Goal: Information Seeking & Learning: Learn about a topic

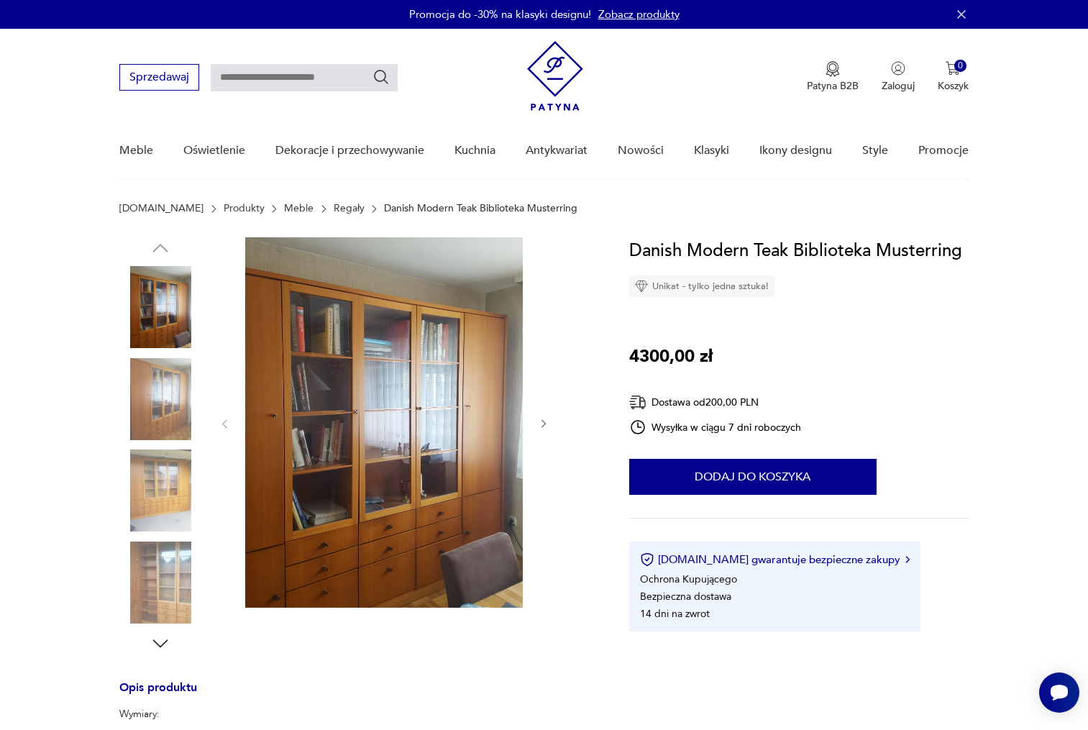
click at [165, 389] on img at bounding box center [160, 399] width 82 height 82
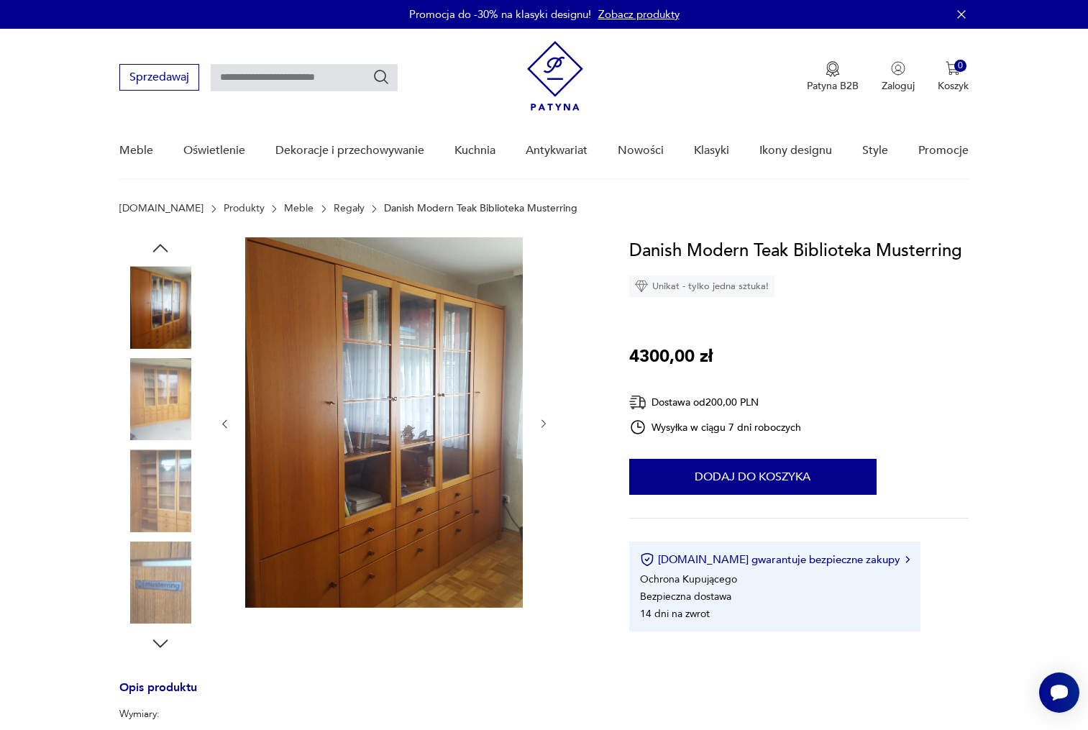
click at [170, 428] on img at bounding box center [160, 399] width 82 height 82
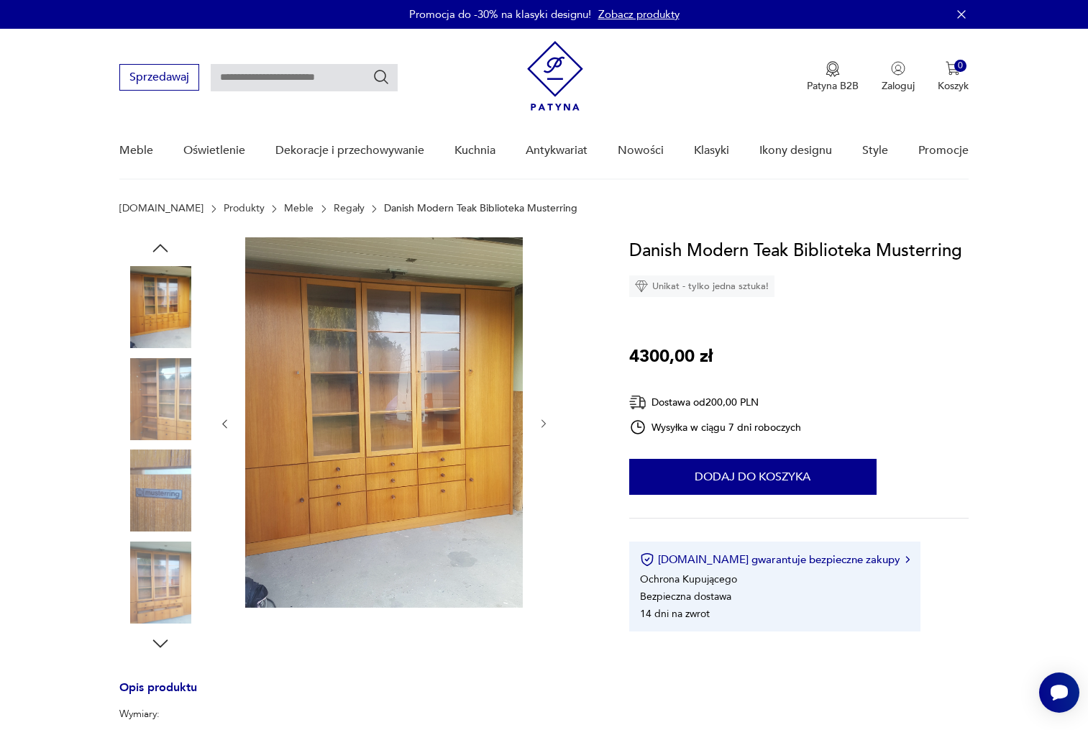
click at [151, 570] on img at bounding box center [160, 583] width 82 height 82
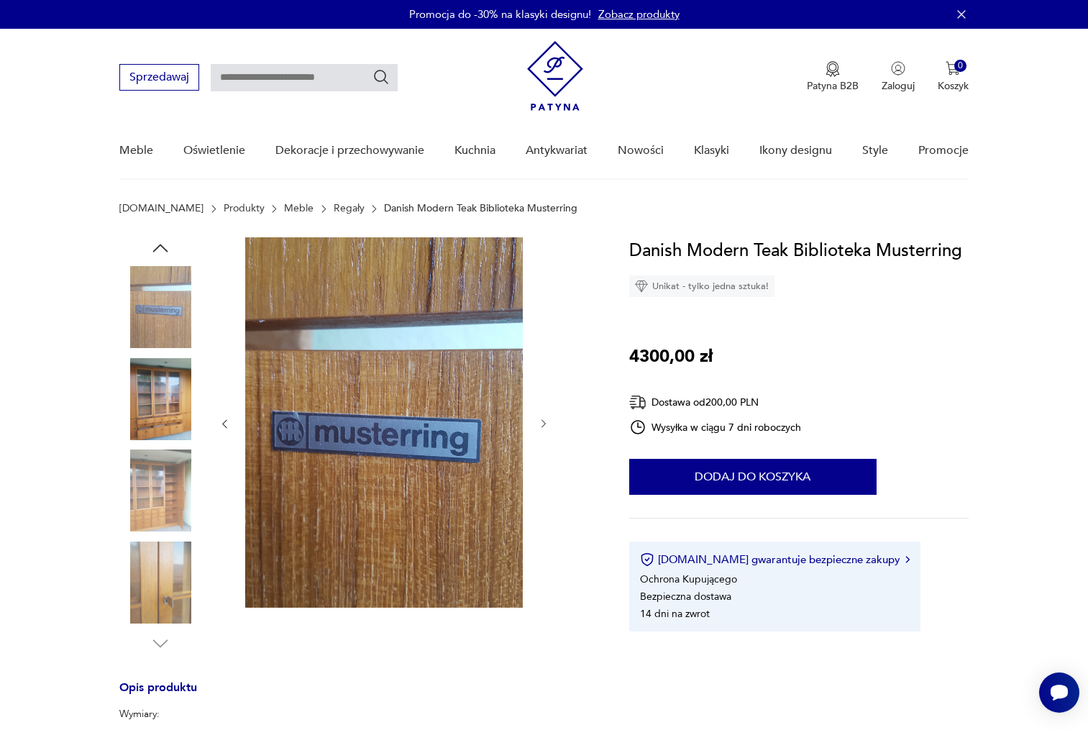
click at [142, 396] on img at bounding box center [160, 399] width 82 height 82
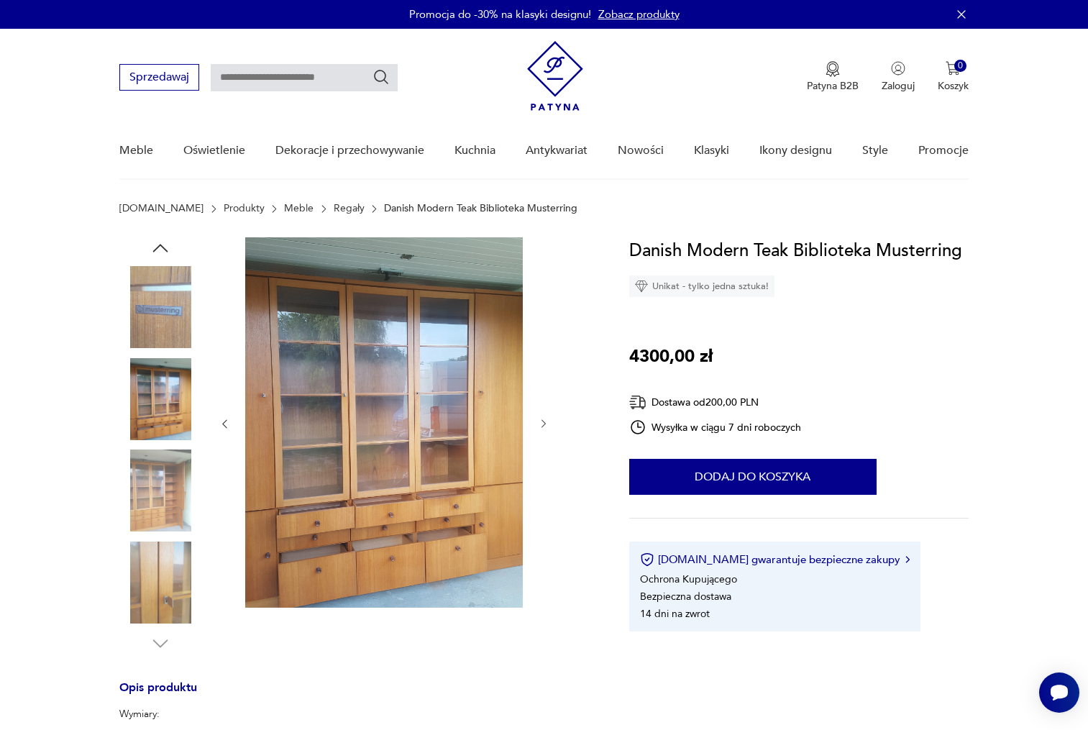
click at [163, 327] on img at bounding box center [160, 307] width 82 height 82
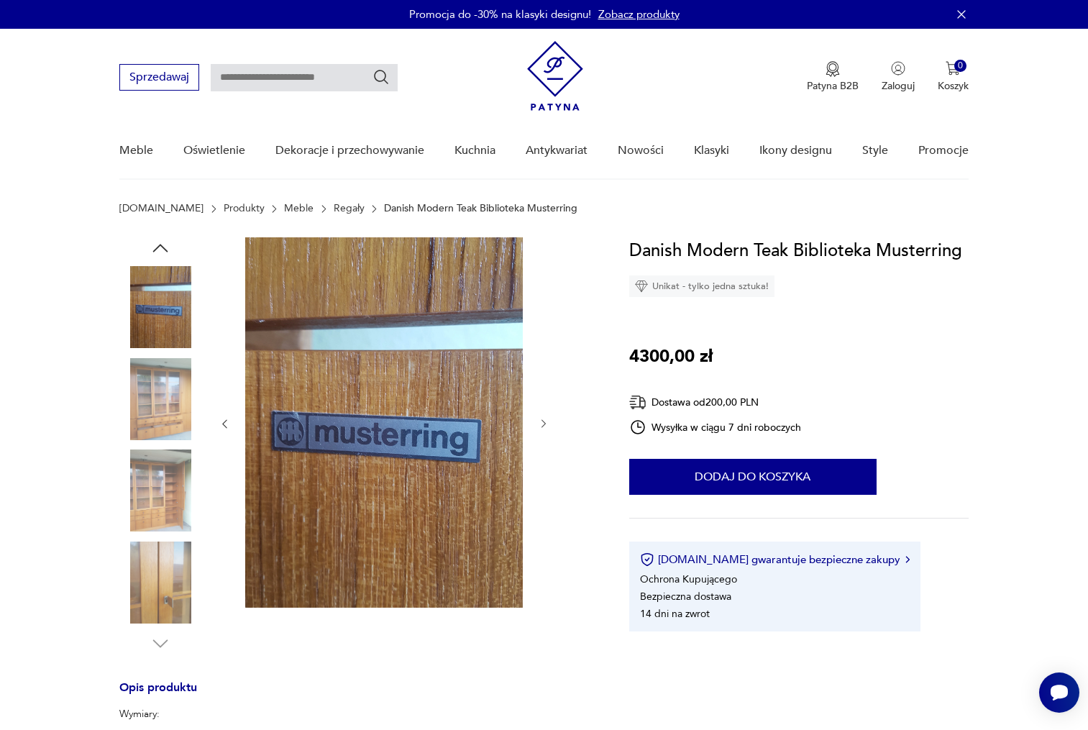
click at [153, 407] on img at bounding box center [160, 399] width 82 height 82
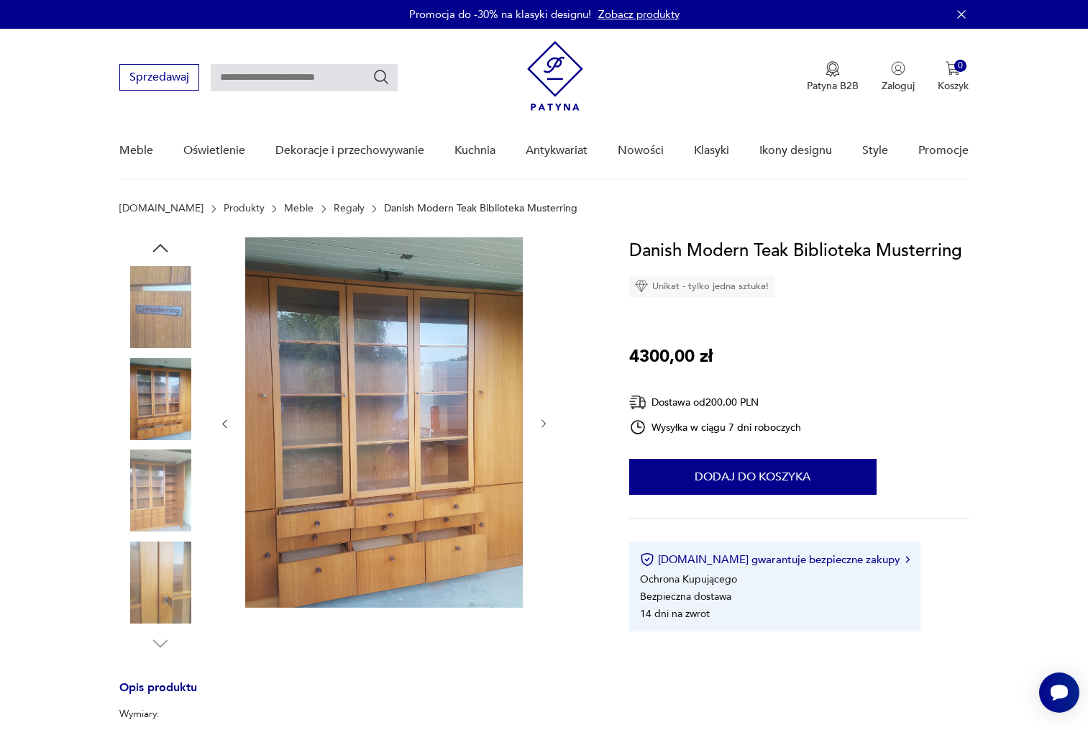
click at [165, 502] on img at bounding box center [160, 491] width 82 height 82
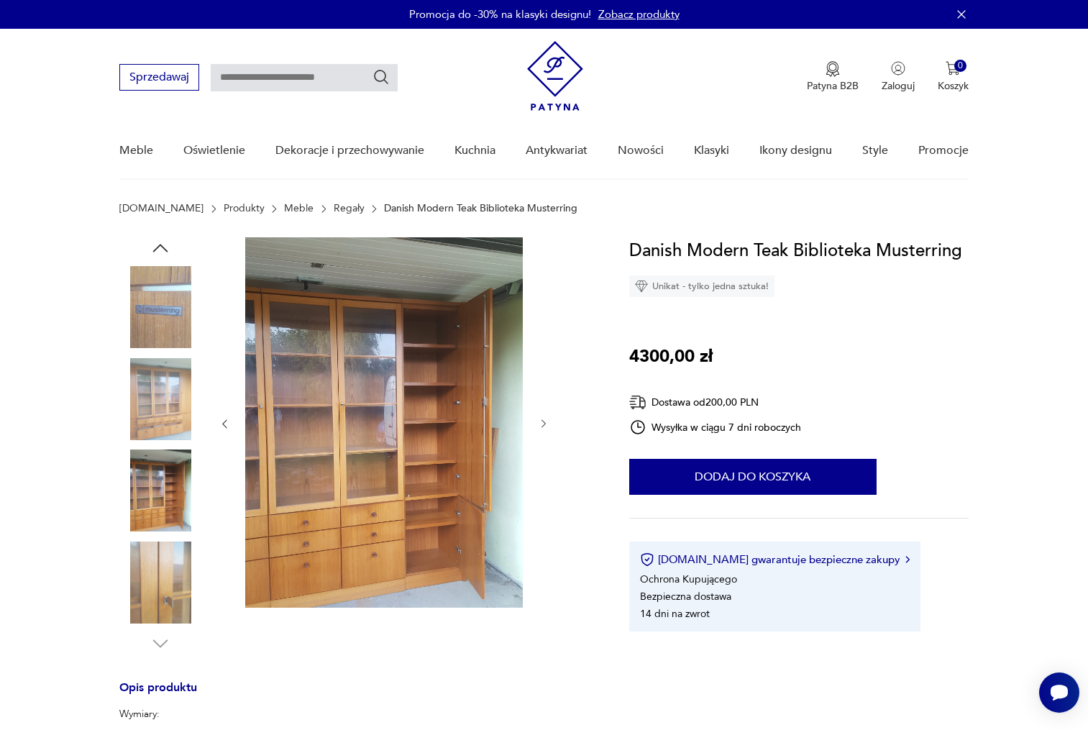
click at [156, 570] on img at bounding box center [160, 583] width 82 height 82
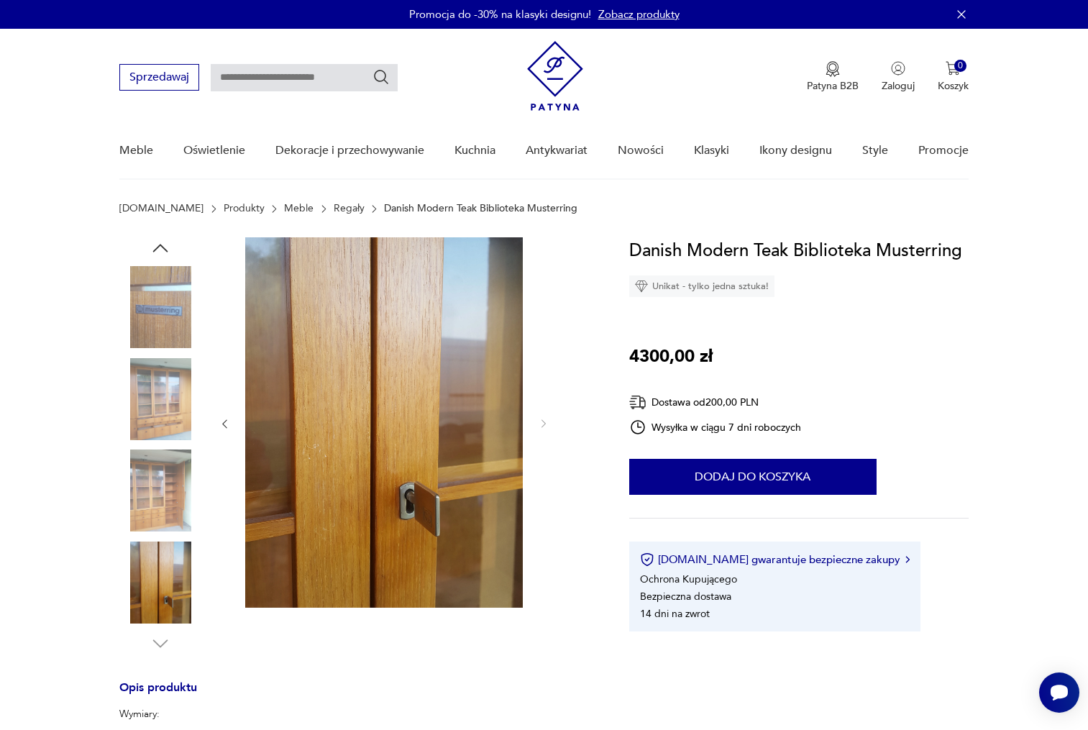
click at [152, 306] on img at bounding box center [160, 307] width 82 height 82
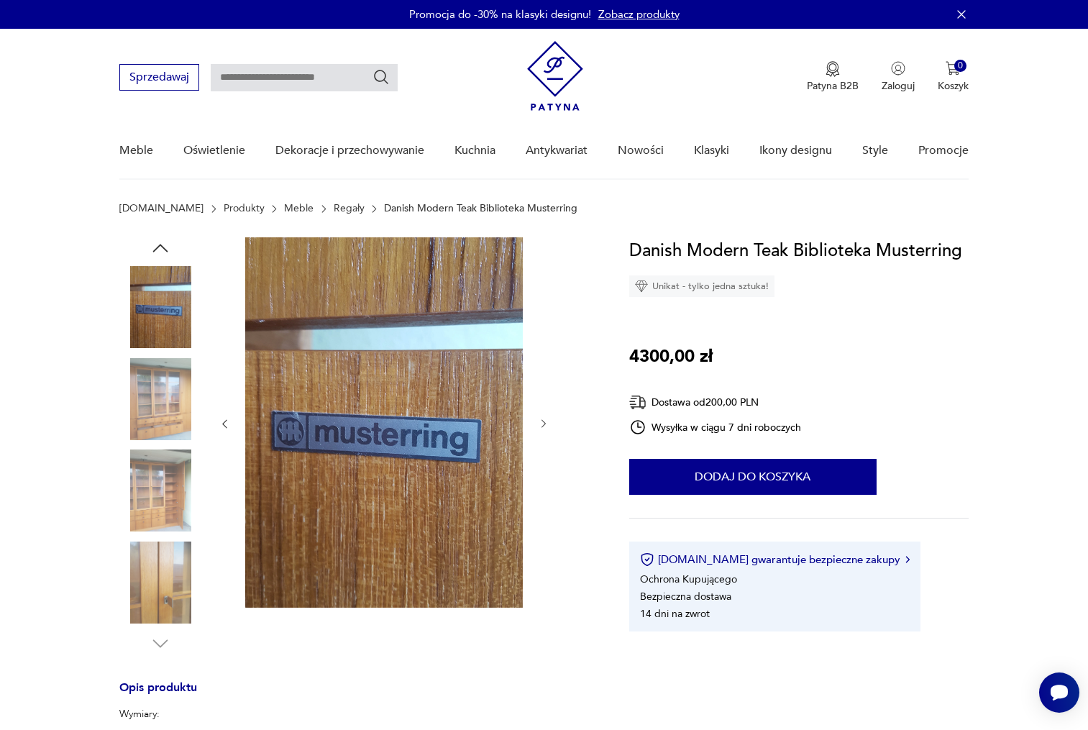
click at [164, 417] on img at bounding box center [160, 399] width 82 height 82
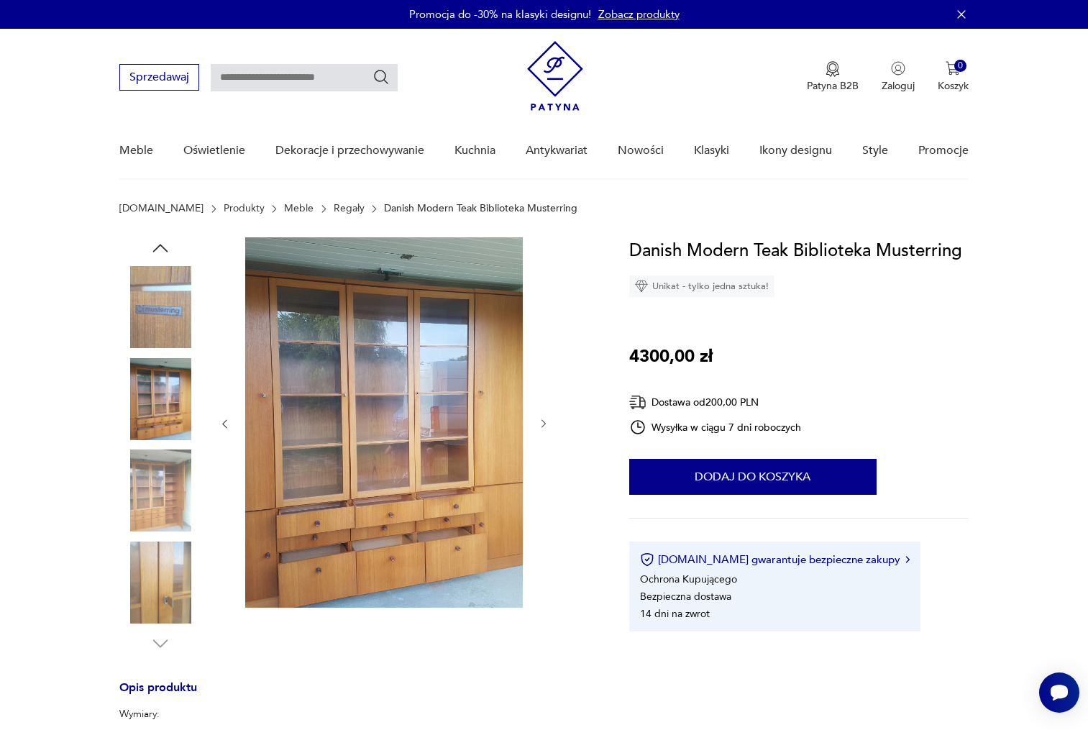
click at [160, 564] on img at bounding box center [160, 583] width 82 height 82
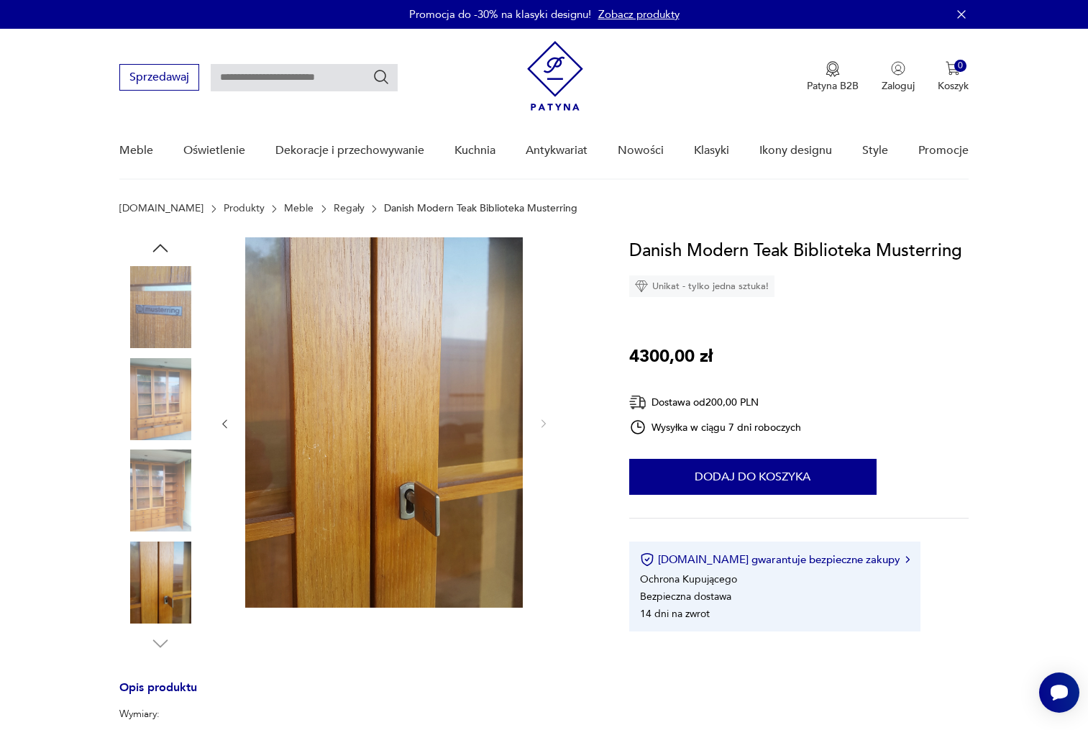
click at [155, 409] on img at bounding box center [160, 399] width 82 height 82
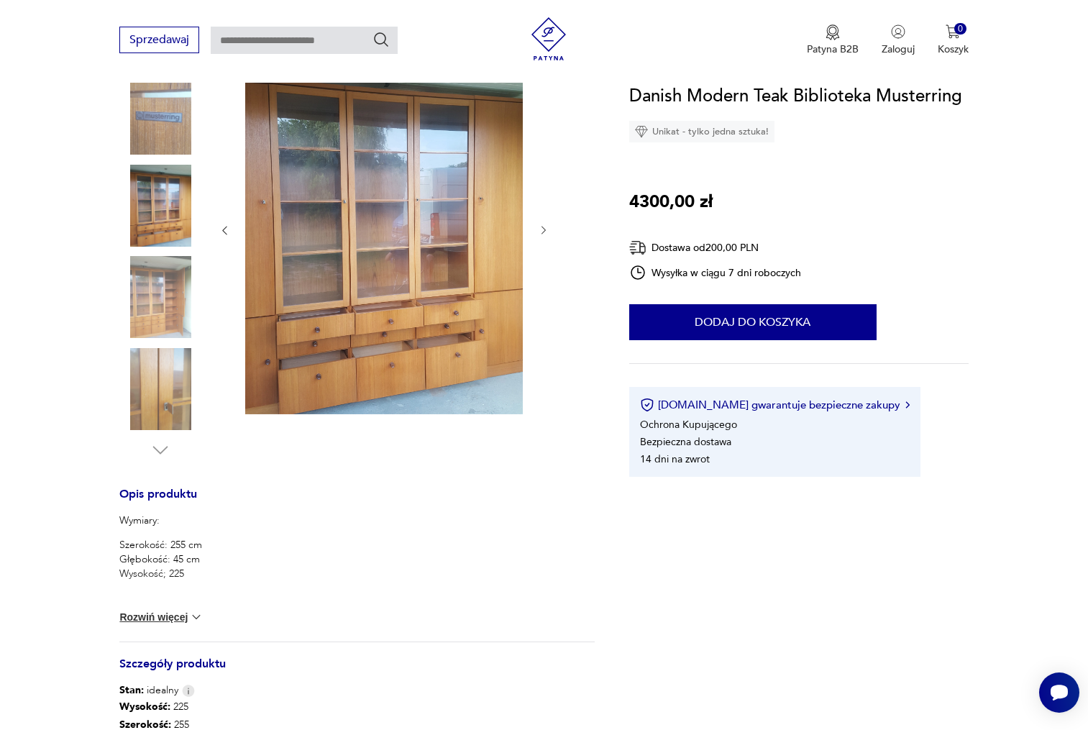
scroll to position [345, 0]
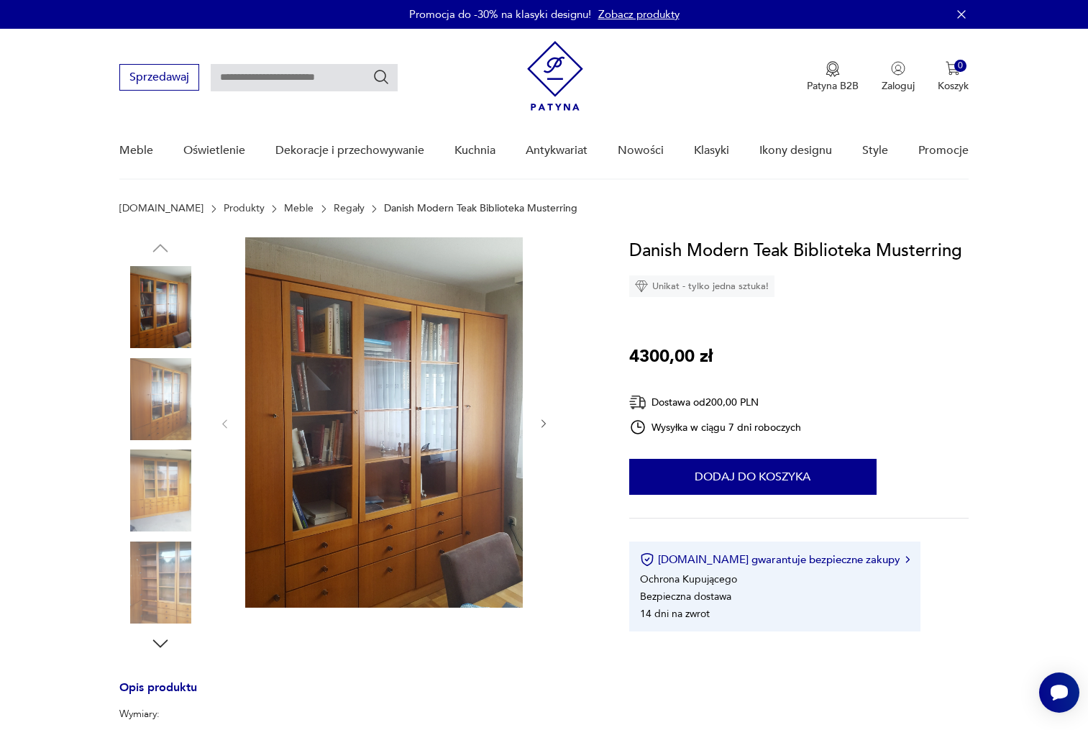
click at [148, 415] on img at bounding box center [160, 399] width 82 height 82
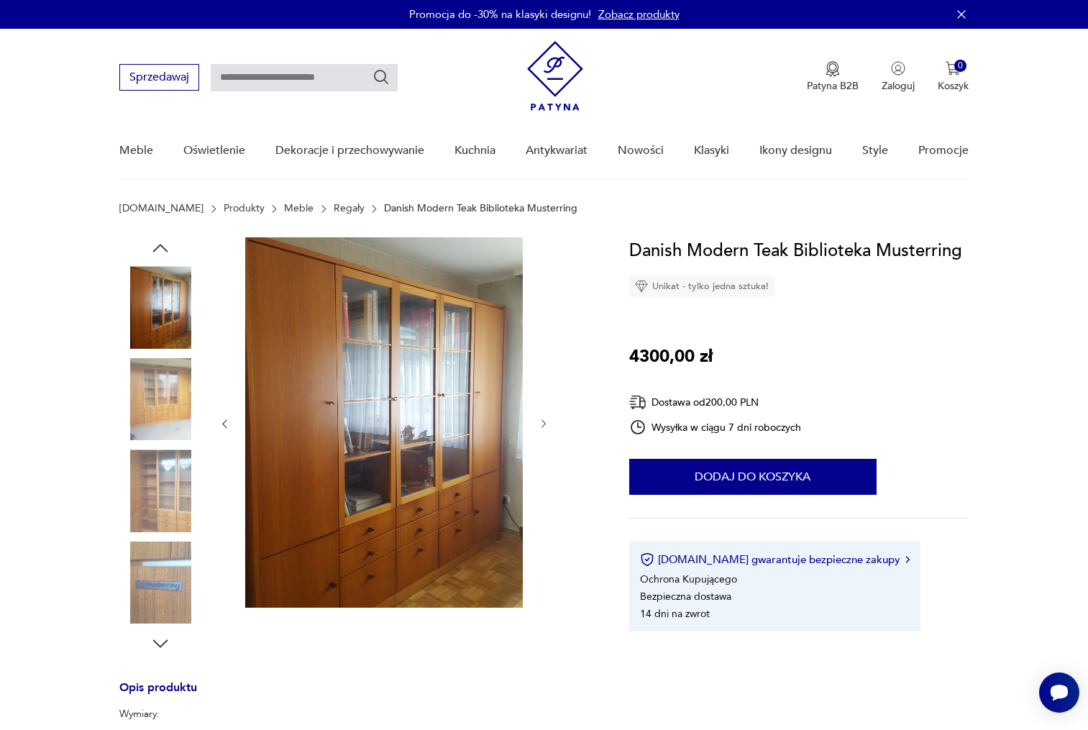
click at [145, 456] on img at bounding box center [160, 491] width 82 height 82
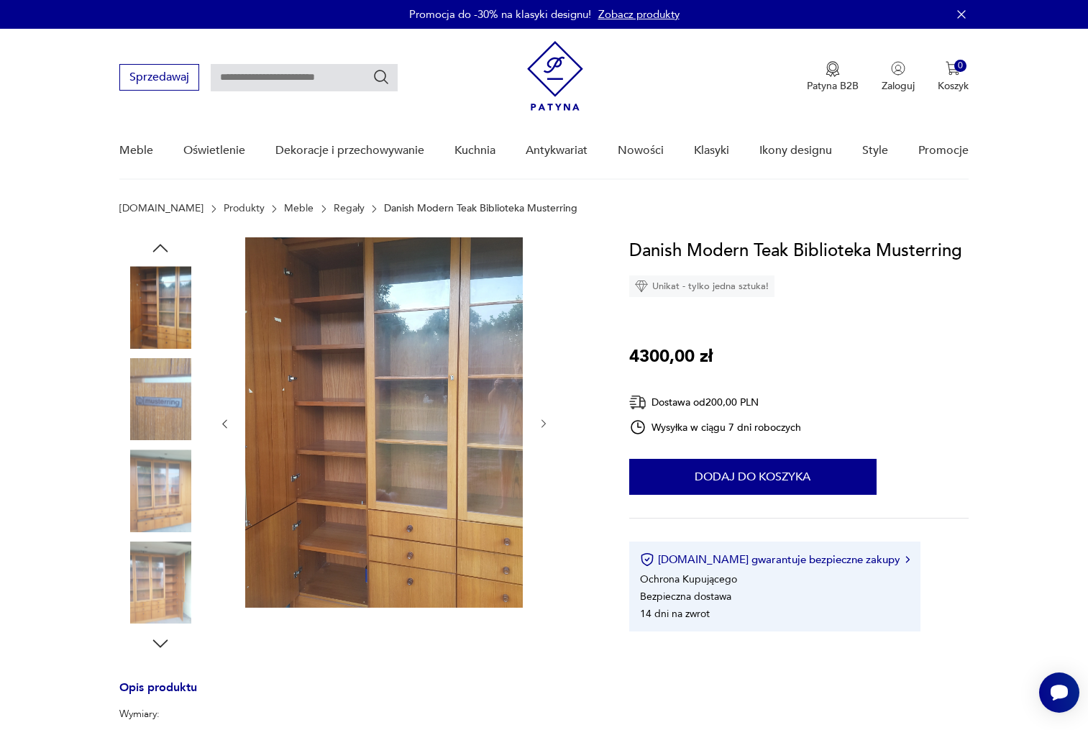
click at [145, 482] on img at bounding box center [160, 491] width 82 height 82
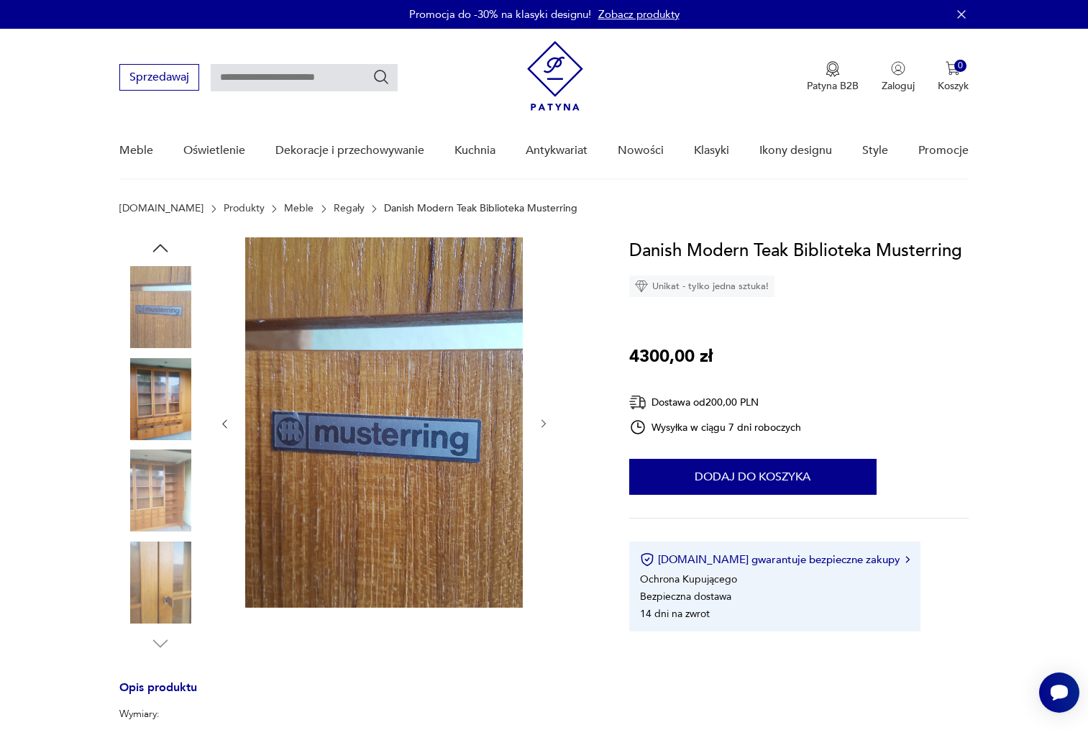
click at [155, 569] on img at bounding box center [160, 583] width 82 height 82
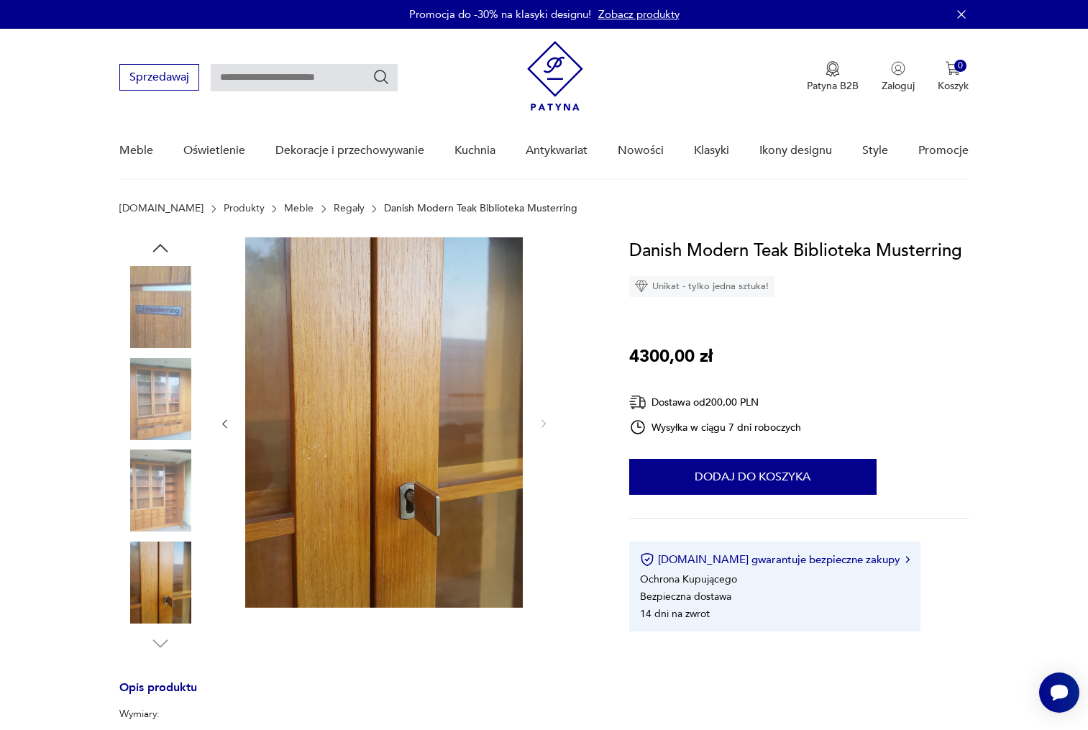
click at [159, 521] on img at bounding box center [160, 491] width 82 height 82
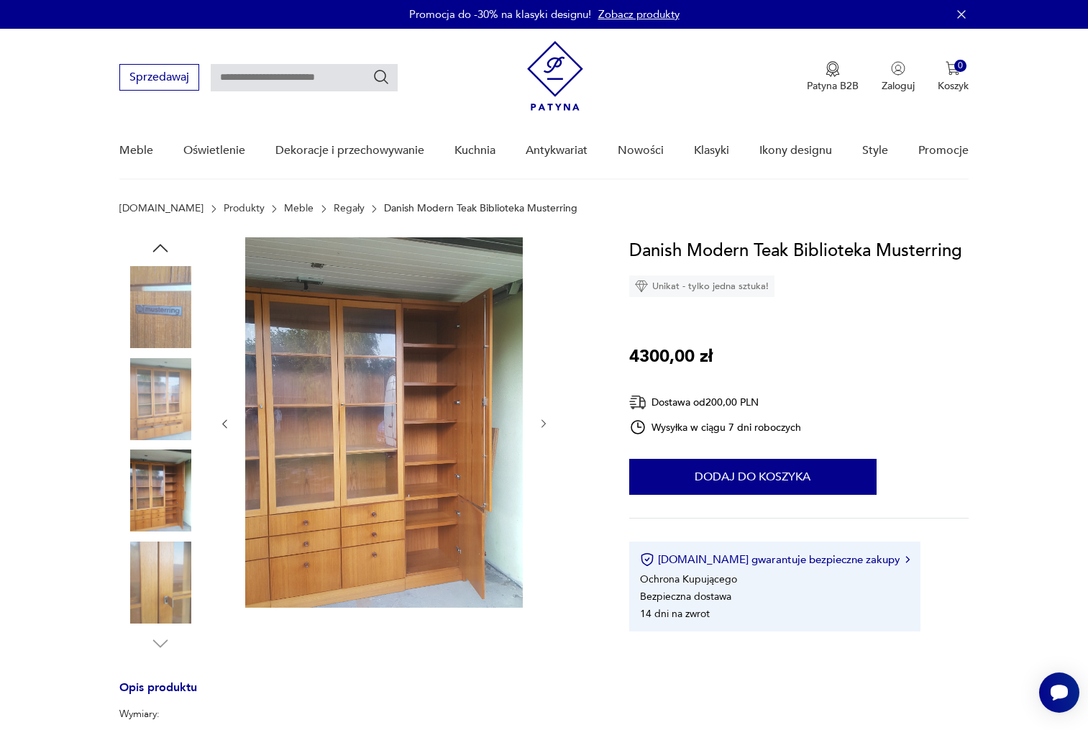
click at [158, 329] on img at bounding box center [160, 307] width 82 height 82
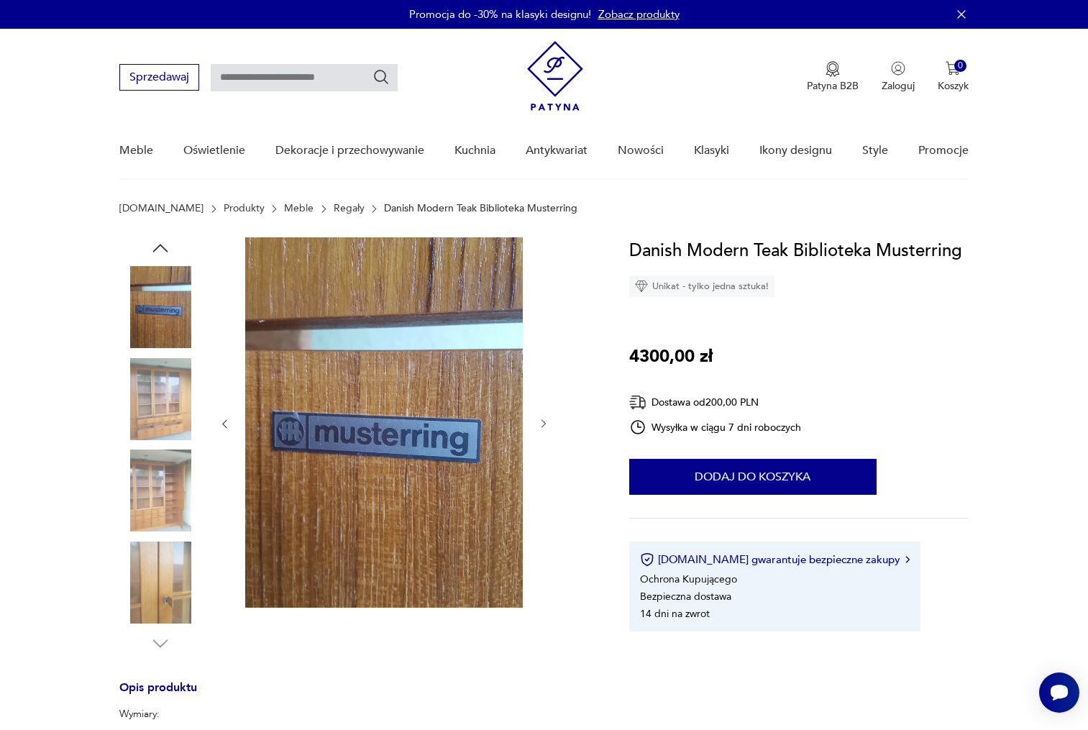
click at [165, 382] on img at bounding box center [160, 399] width 82 height 82
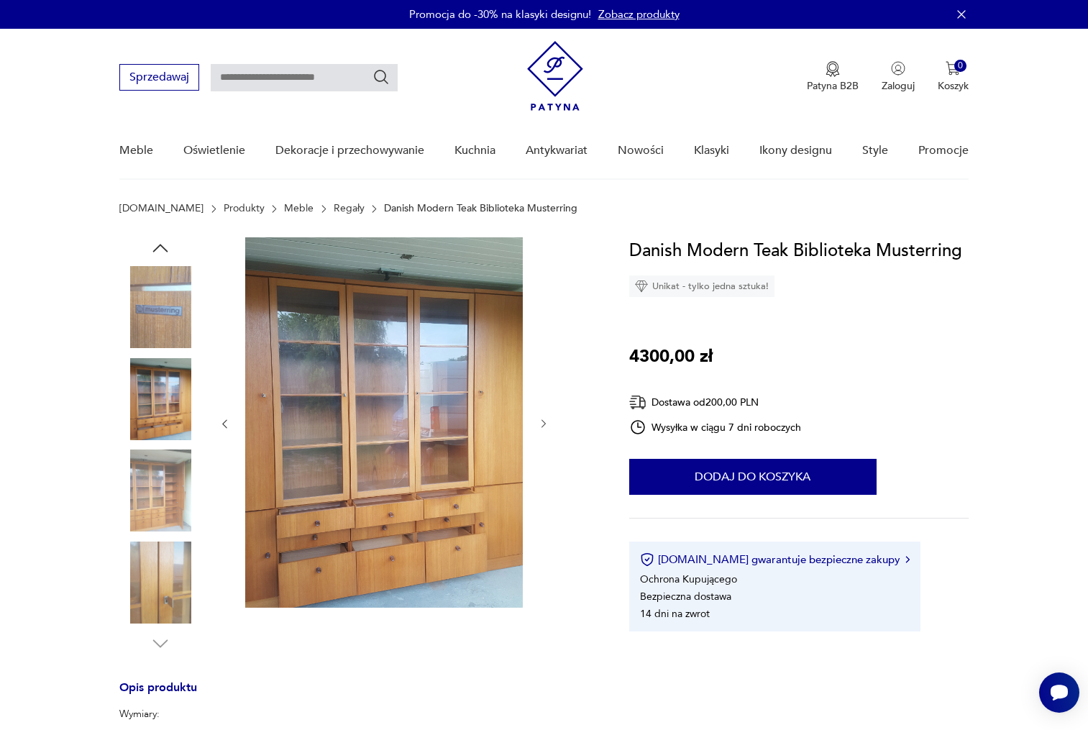
click at [177, 462] on img at bounding box center [160, 491] width 82 height 82
